Goal: Navigation & Orientation: Find specific page/section

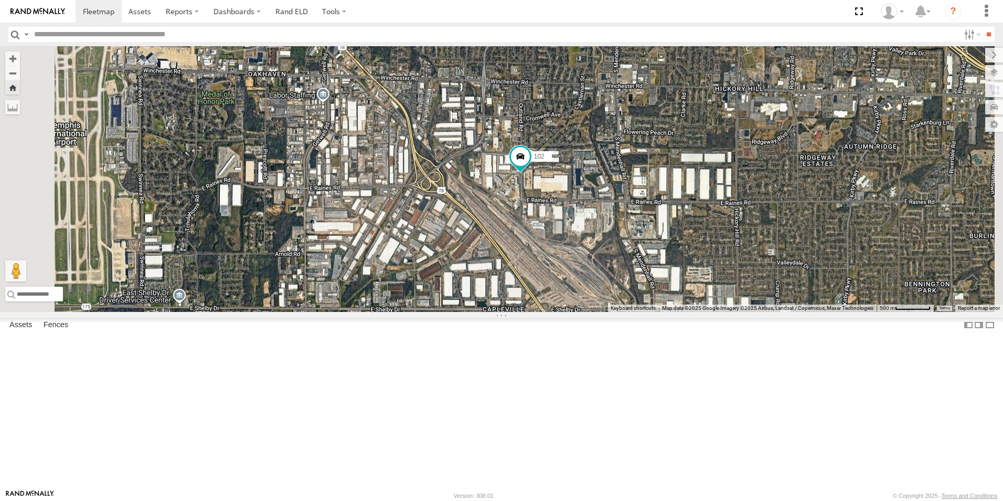
scroll to position [70, 0]
click at [108, 9] on span at bounding box center [98, 11] width 31 height 10
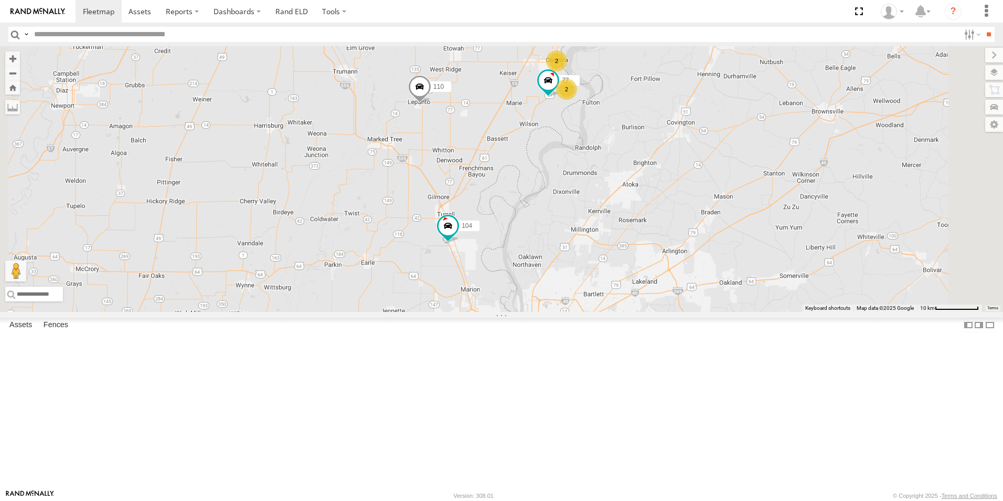
click at [0, 0] on span at bounding box center [0, 0] width 0 height 0
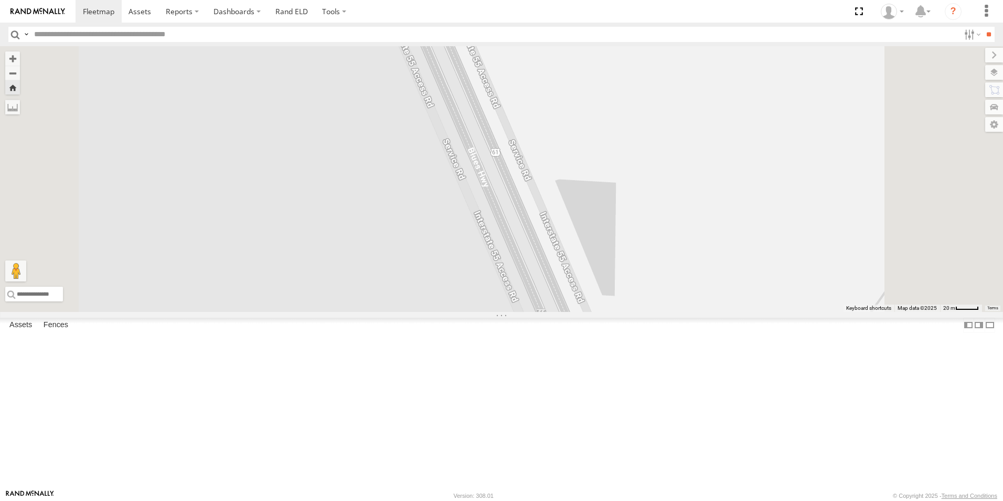
click at [0, 0] on span at bounding box center [0, 0] width 0 height 0
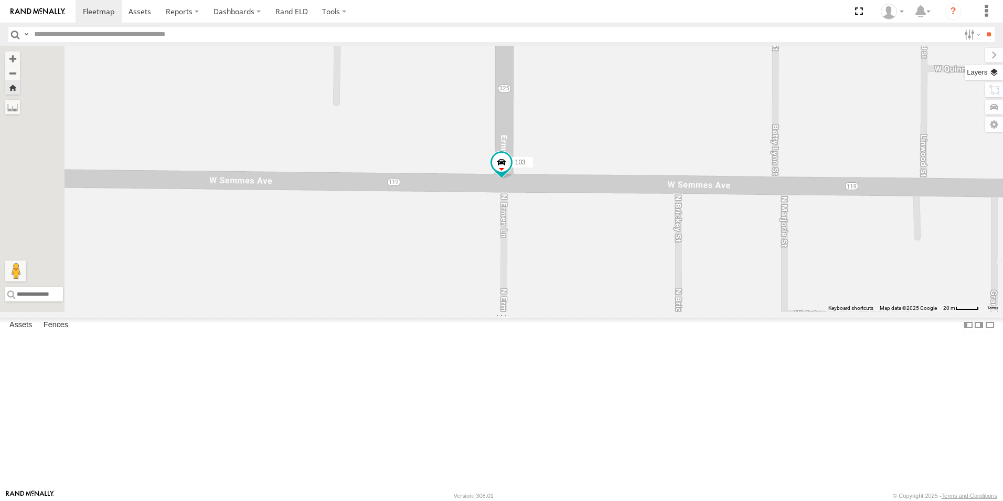
click at [992, 76] on label at bounding box center [984, 72] width 38 height 15
click at [0, 0] on span "Basemaps" at bounding box center [0, 0] width 0 height 0
click at [0, 0] on span "Satellite + Roadmap" at bounding box center [0, 0] width 0 height 0
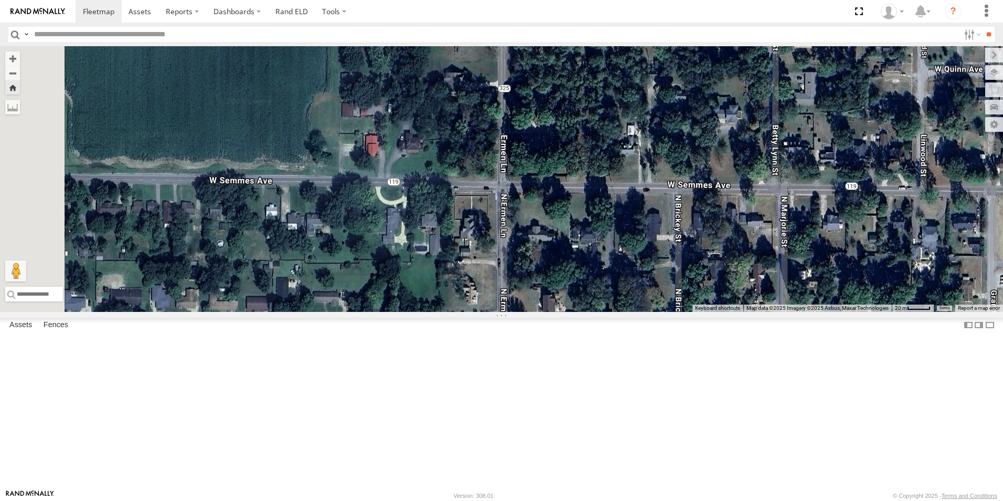
click at [0, 0] on span at bounding box center [0, 0] width 0 height 0
